Goal: Task Accomplishment & Management: Use online tool/utility

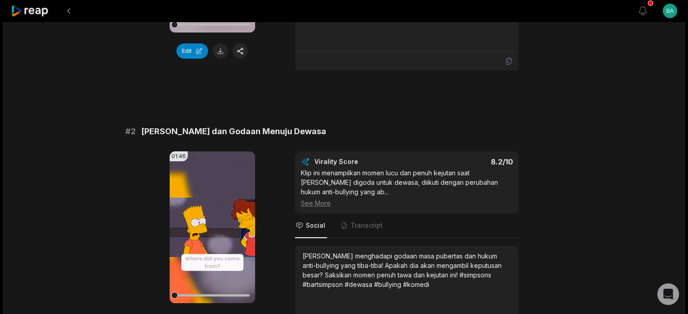
scroll to position [362, 0]
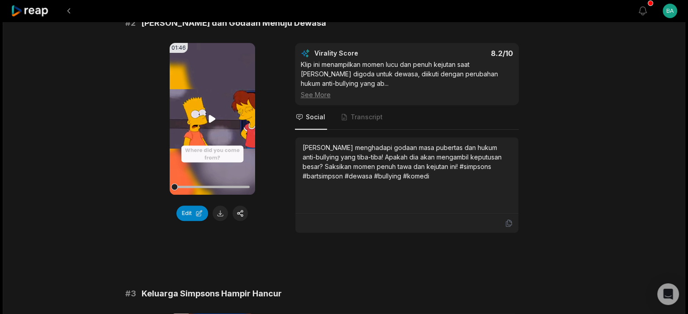
click at [214, 114] on icon at bounding box center [212, 119] width 11 height 11
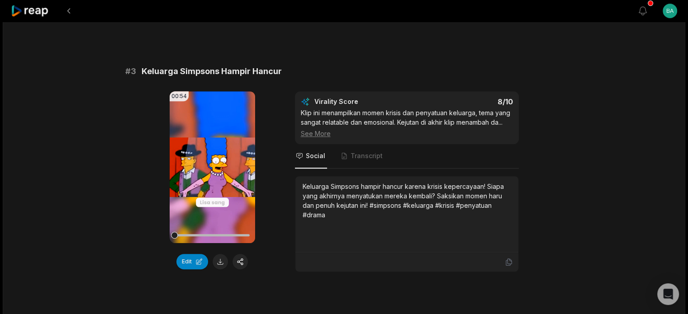
scroll to position [588, 0]
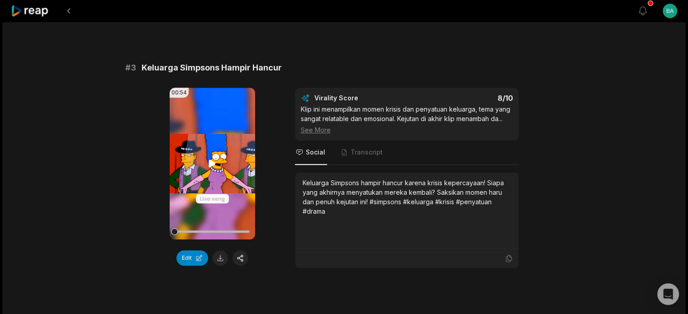
click at [213, 158] on icon at bounding box center [212, 163] width 11 height 11
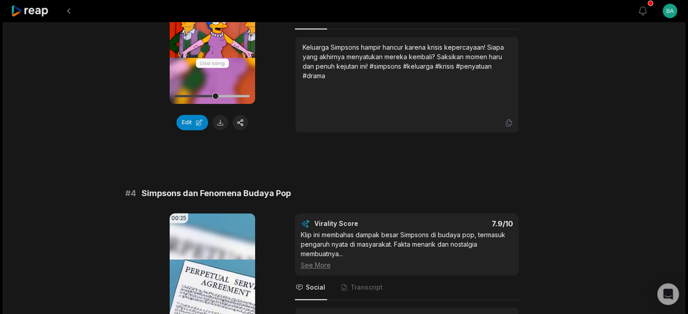
scroll to position [905, 0]
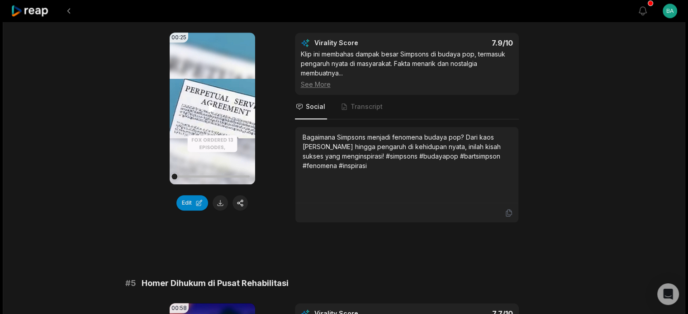
click at [207, 103] on icon at bounding box center [212, 108] width 11 height 11
click at [270, 197] on div "00:25 Your browser does not support mp4 format. Edit Virality Score 7.9 /10 Kli…" at bounding box center [344, 128] width 438 height 190
click at [232, 131] on video "Your browser does not support mp4 format." at bounding box center [212, 109] width 85 height 152
click at [232, 130] on video "Your browser does not support mp4 format." at bounding box center [212, 109] width 85 height 152
click at [190, 195] on button "Edit" at bounding box center [192, 202] width 32 height 15
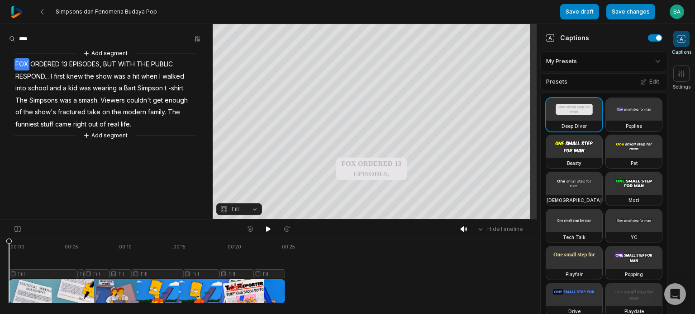
click at [141, 120] on div "Add segment FOX ORDERED 13 EPISODES, BUT WITH THE PUBLIC RESPOND... I first kne…" at bounding box center [106, 94] width 213 height 92
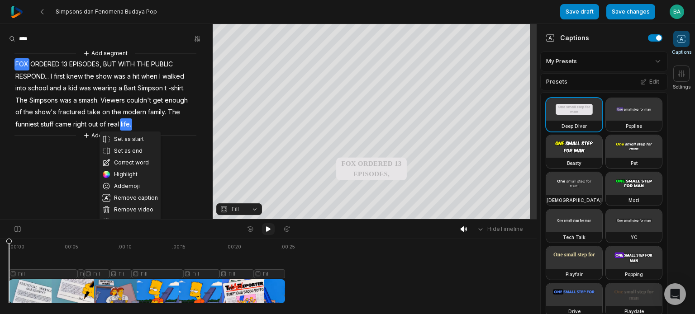
click at [268, 229] on icon at bounding box center [268, 229] width 5 height 5
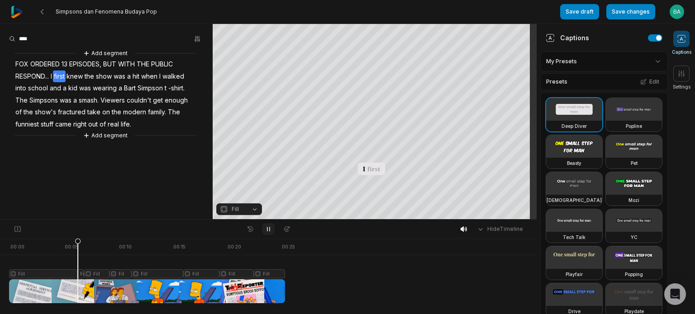
click at [273, 229] on button at bounding box center [268, 229] width 13 height 12
click at [72, 92] on span "kid" at bounding box center [72, 88] width 11 height 12
click at [58, 76] on span "first" at bounding box center [59, 77] width 13 height 12
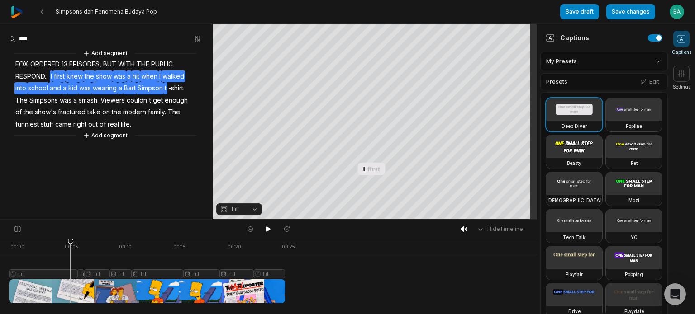
click at [58, 76] on span "first" at bounding box center [59, 77] width 13 height 12
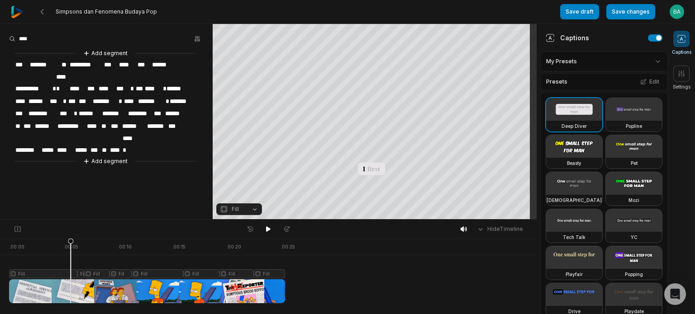
click at [53, 83] on span "*" at bounding box center [54, 89] width 4 height 12
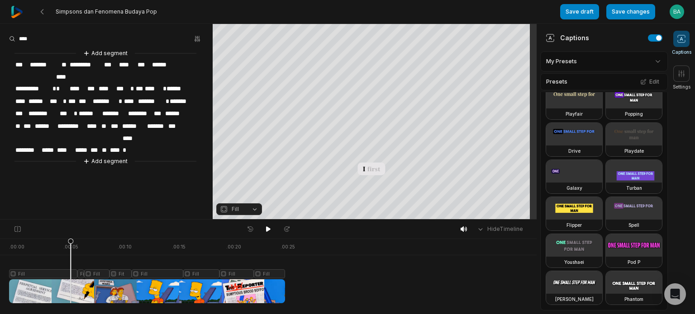
scroll to position [531, 0]
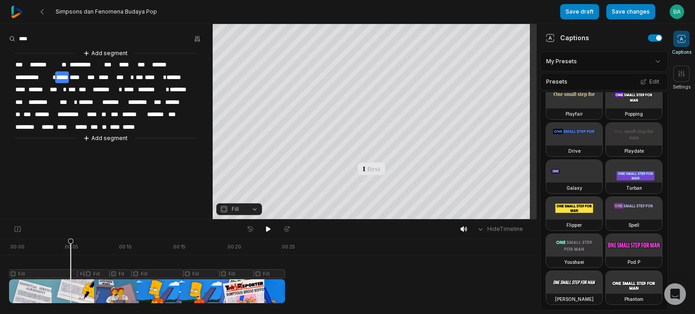
click at [170, 146] on aside "**********" at bounding box center [106, 121] width 213 height 195
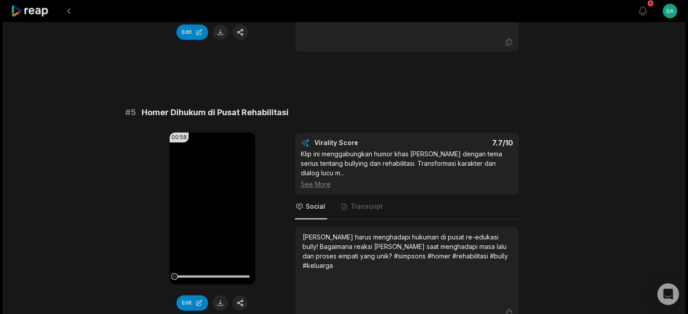
scroll to position [1086, 0]
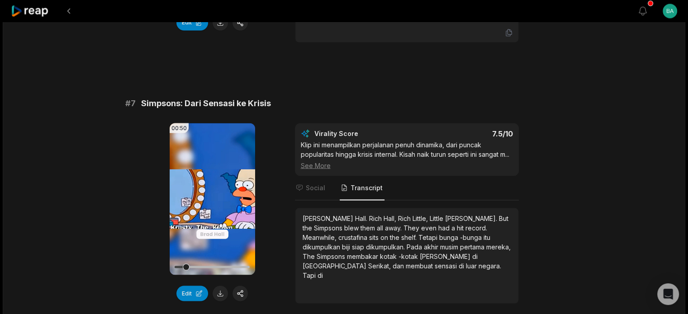
scroll to position [1674, 0]
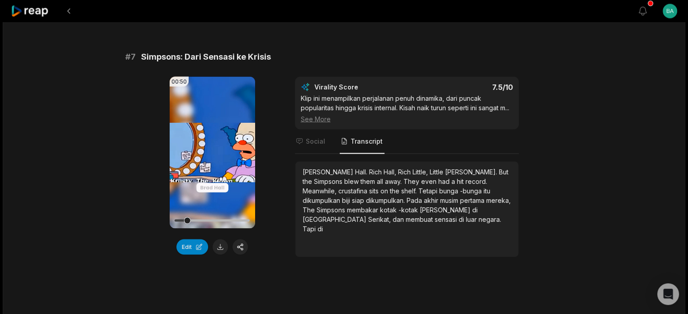
click at [472, 206] on span "di" at bounding box center [474, 210] width 5 height 8
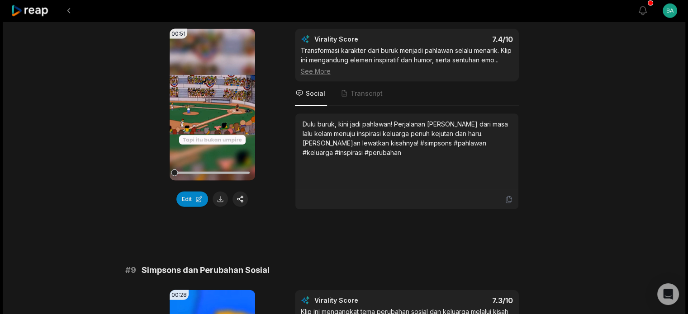
scroll to position [2171, 0]
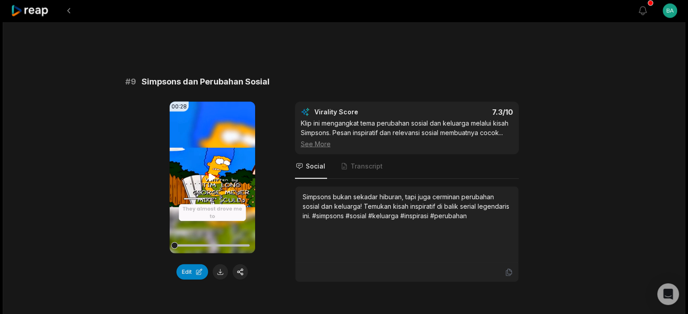
click at [215, 183] on icon at bounding box center [212, 177] width 11 height 11
click at [370, 170] on span "Transcript" at bounding box center [367, 166] width 32 height 9
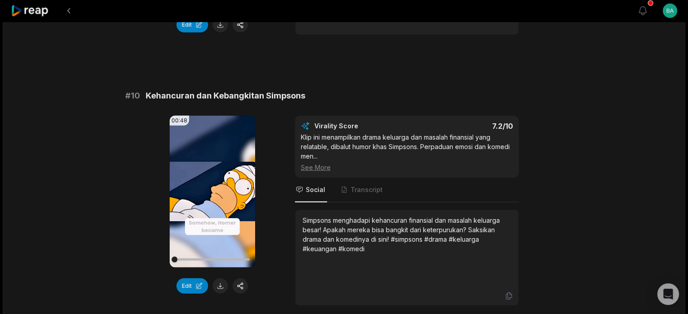
scroll to position [2504, 0]
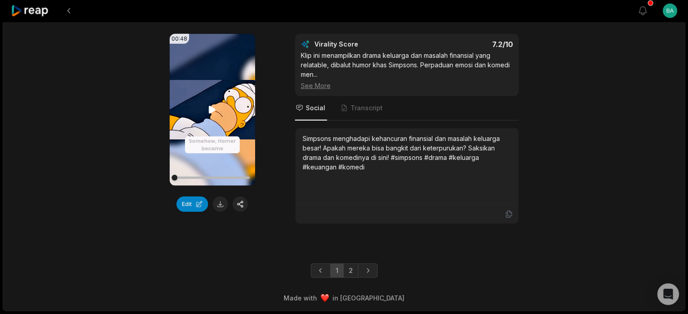
click at [224, 146] on video "Your browser does not support mp4 format." at bounding box center [212, 110] width 85 height 152
click at [353, 114] on span "Transcript" at bounding box center [362, 108] width 45 height 24
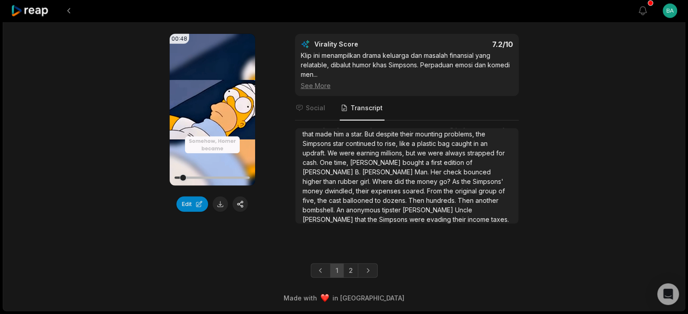
scroll to position [0, 0]
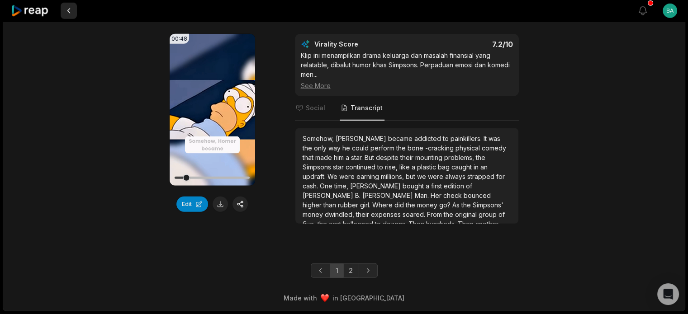
click at [73, 11] on button at bounding box center [69, 11] width 16 height 16
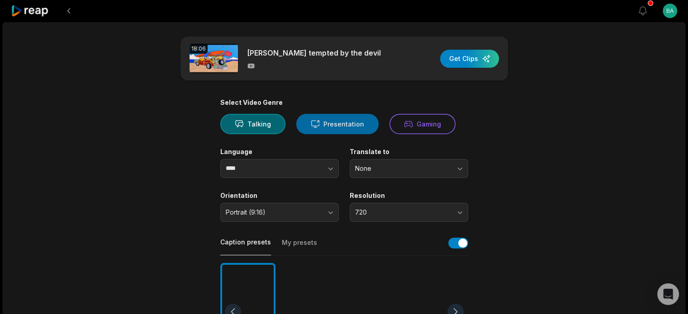
click at [338, 130] on button "Presentation" at bounding box center [337, 124] width 82 height 20
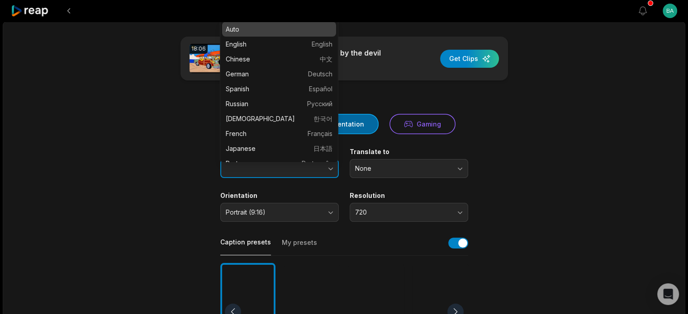
click at [326, 167] on button "button" at bounding box center [313, 168] width 52 height 19
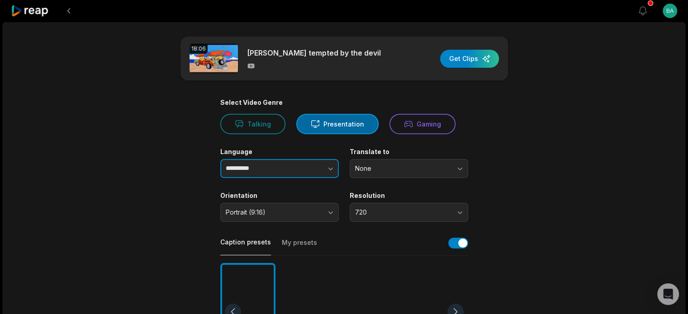
type input "**********"
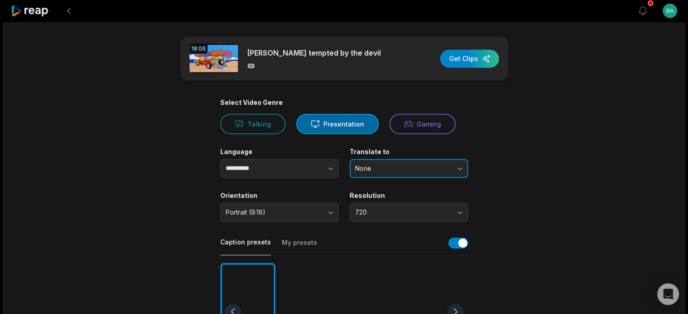
click at [382, 171] on span "None" at bounding box center [402, 169] width 95 height 8
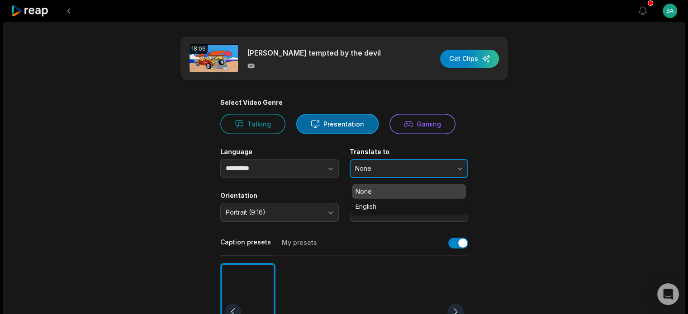
click at [382, 171] on span "None" at bounding box center [402, 169] width 95 height 8
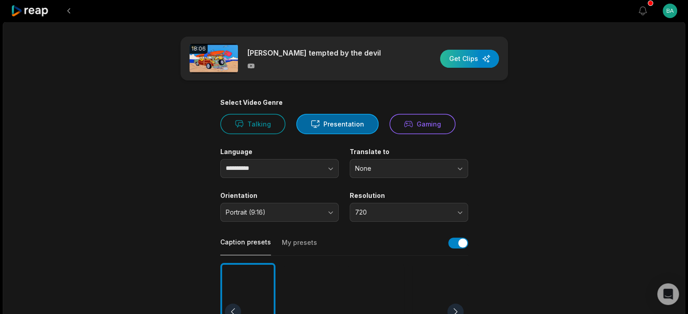
click at [465, 60] on div "button" at bounding box center [469, 59] width 59 height 18
